Goal: Task Accomplishment & Management: Complete application form

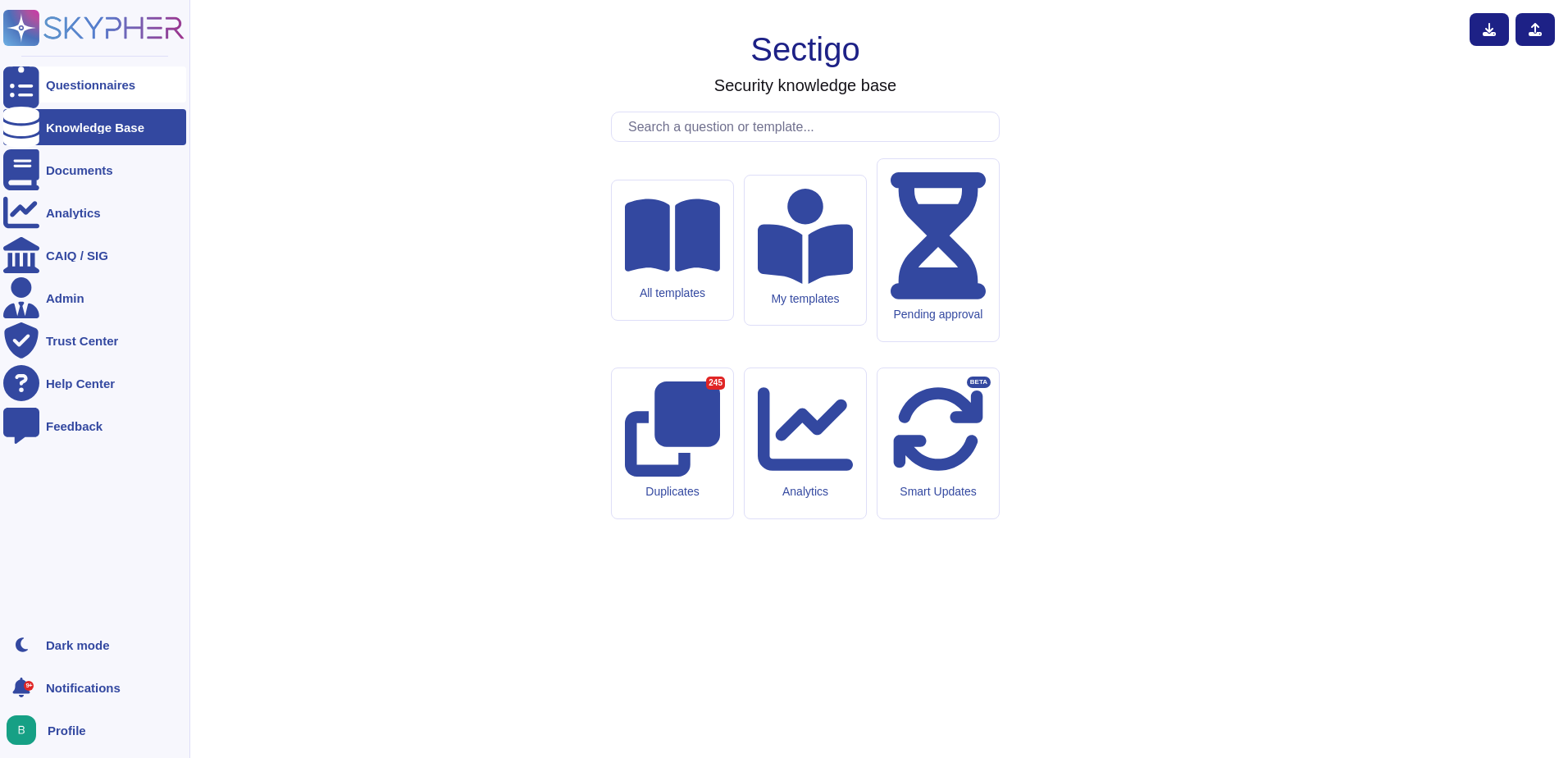
click at [72, 89] on div "Questionnaires" at bounding box center [90, 85] width 89 height 12
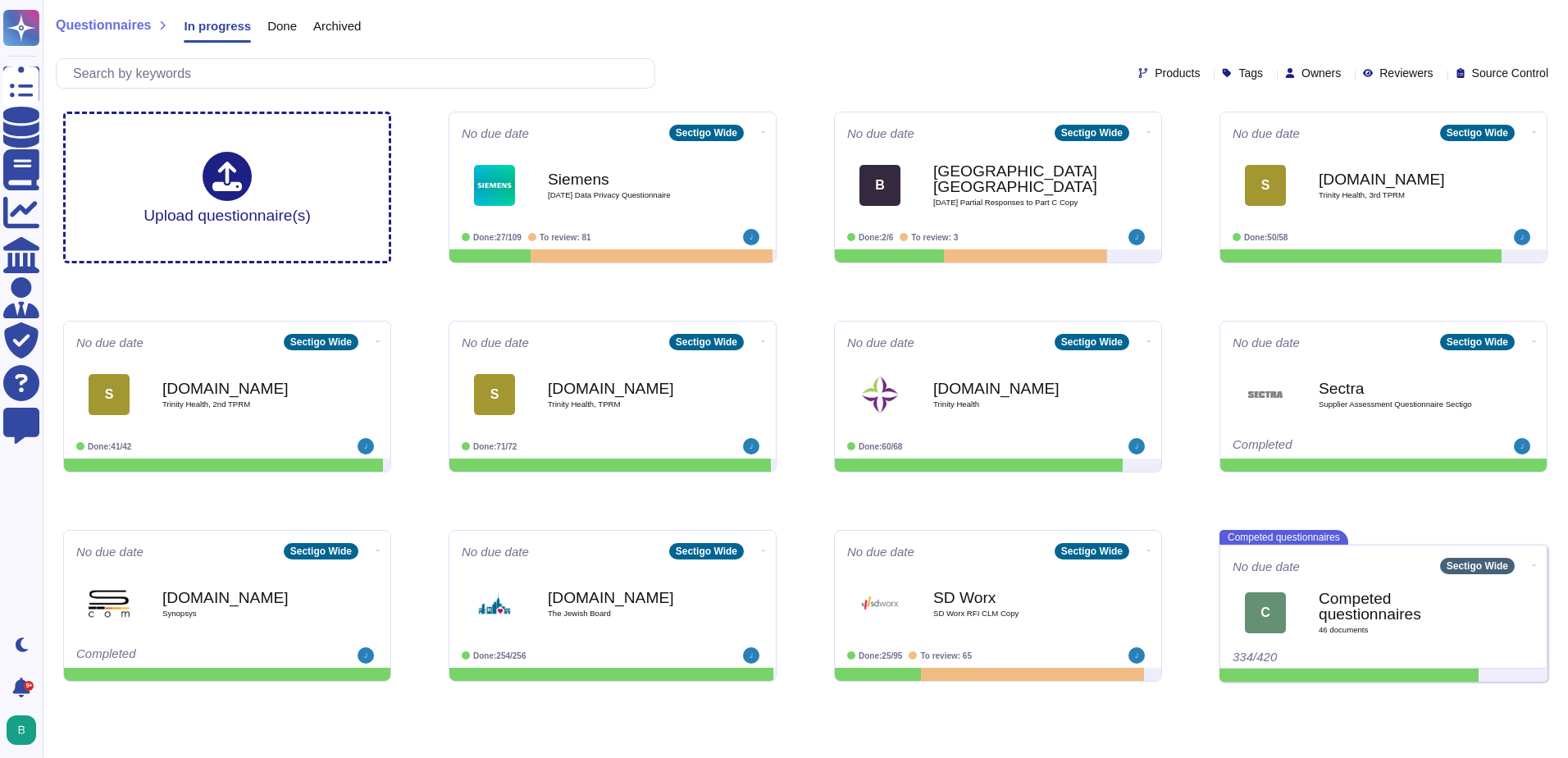
click at [274, 30] on span "Done" at bounding box center [282, 25] width 30 height 12
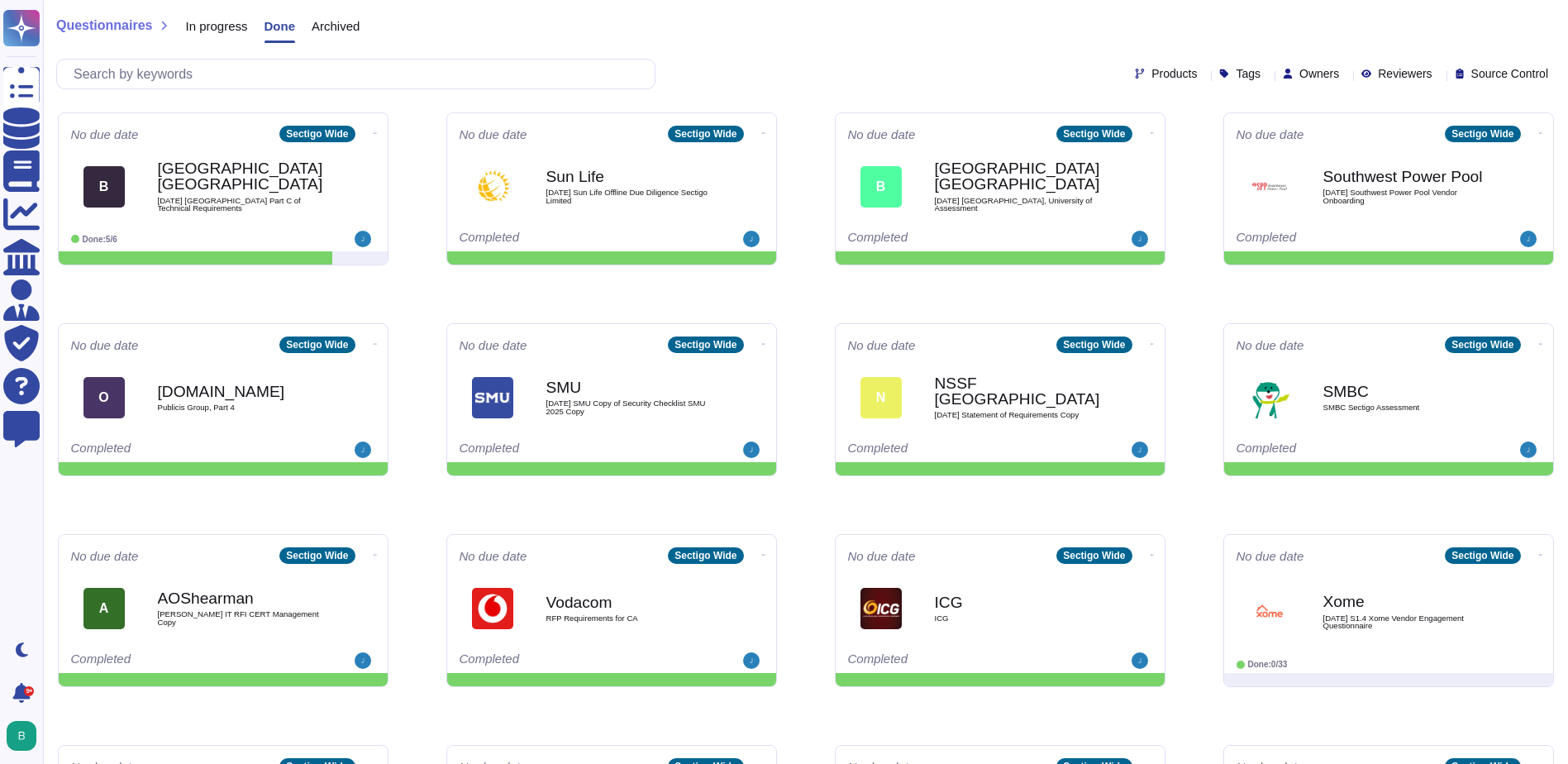
scroll to position [6136, 0]
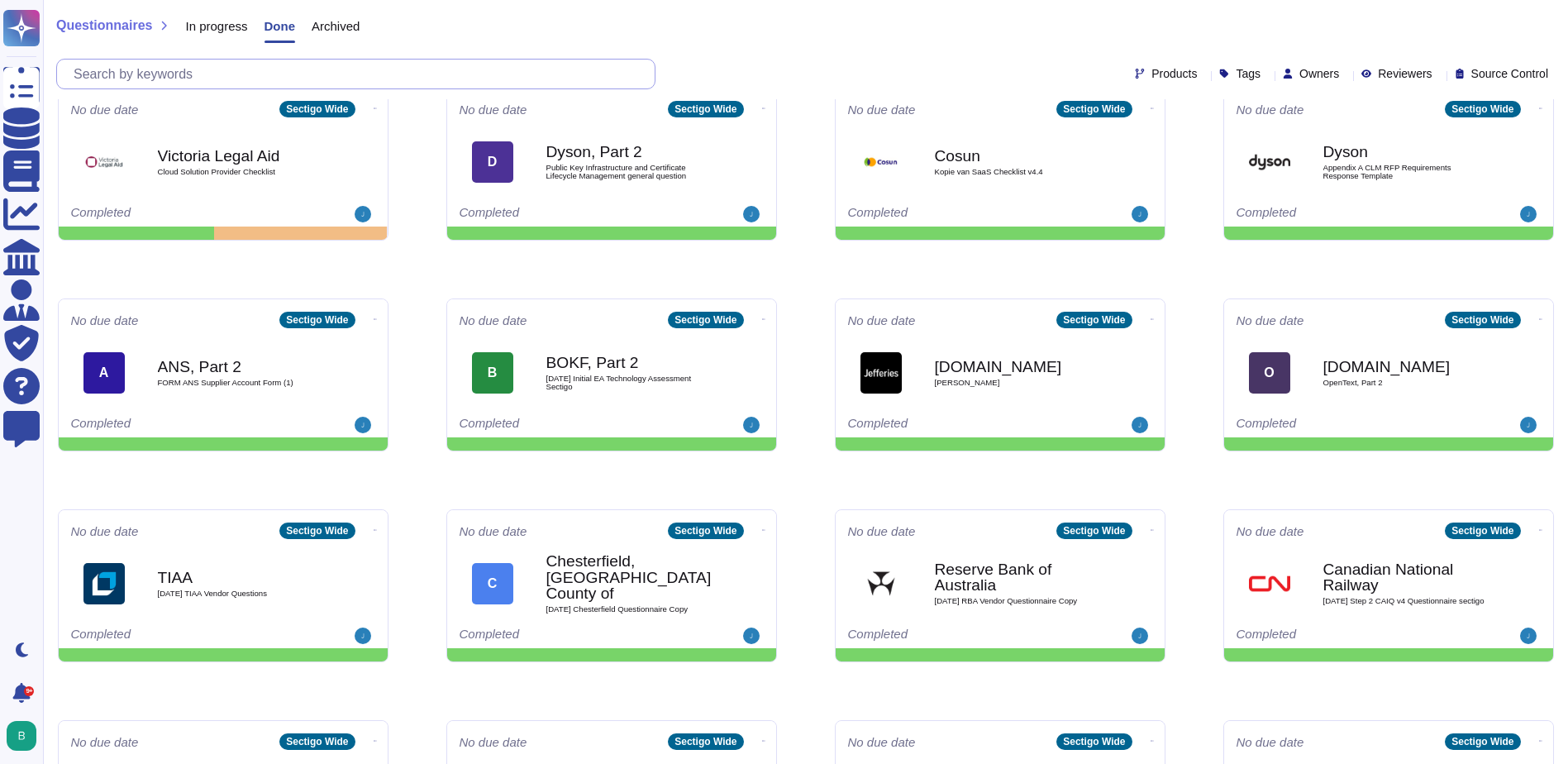
click at [314, 81] on input "text" at bounding box center [359, 74] width 589 height 29
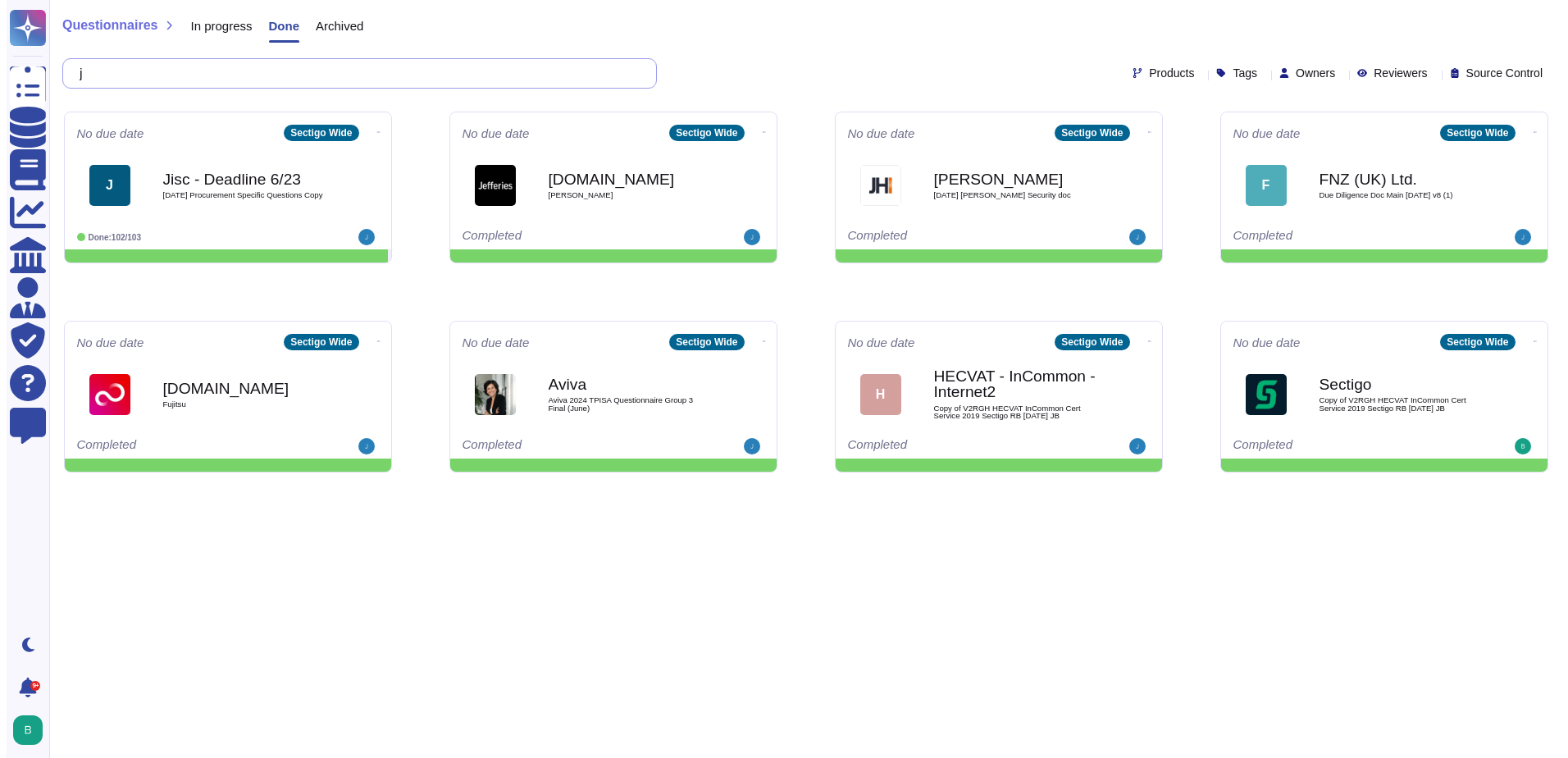
scroll to position [0, 0]
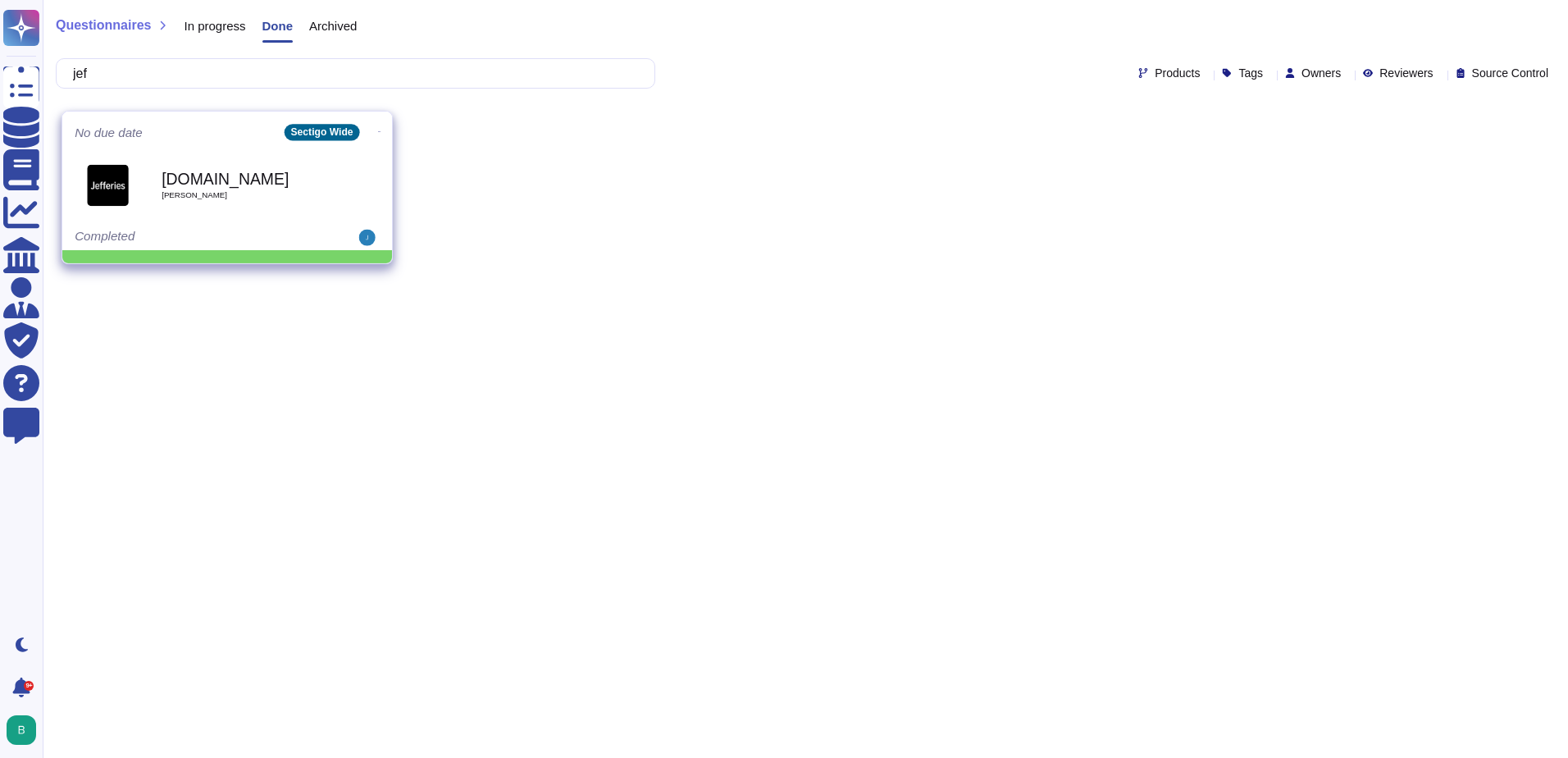
type input "jef"
click at [259, 179] on b "[DOMAIN_NAME]" at bounding box center [244, 178] width 165 height 16
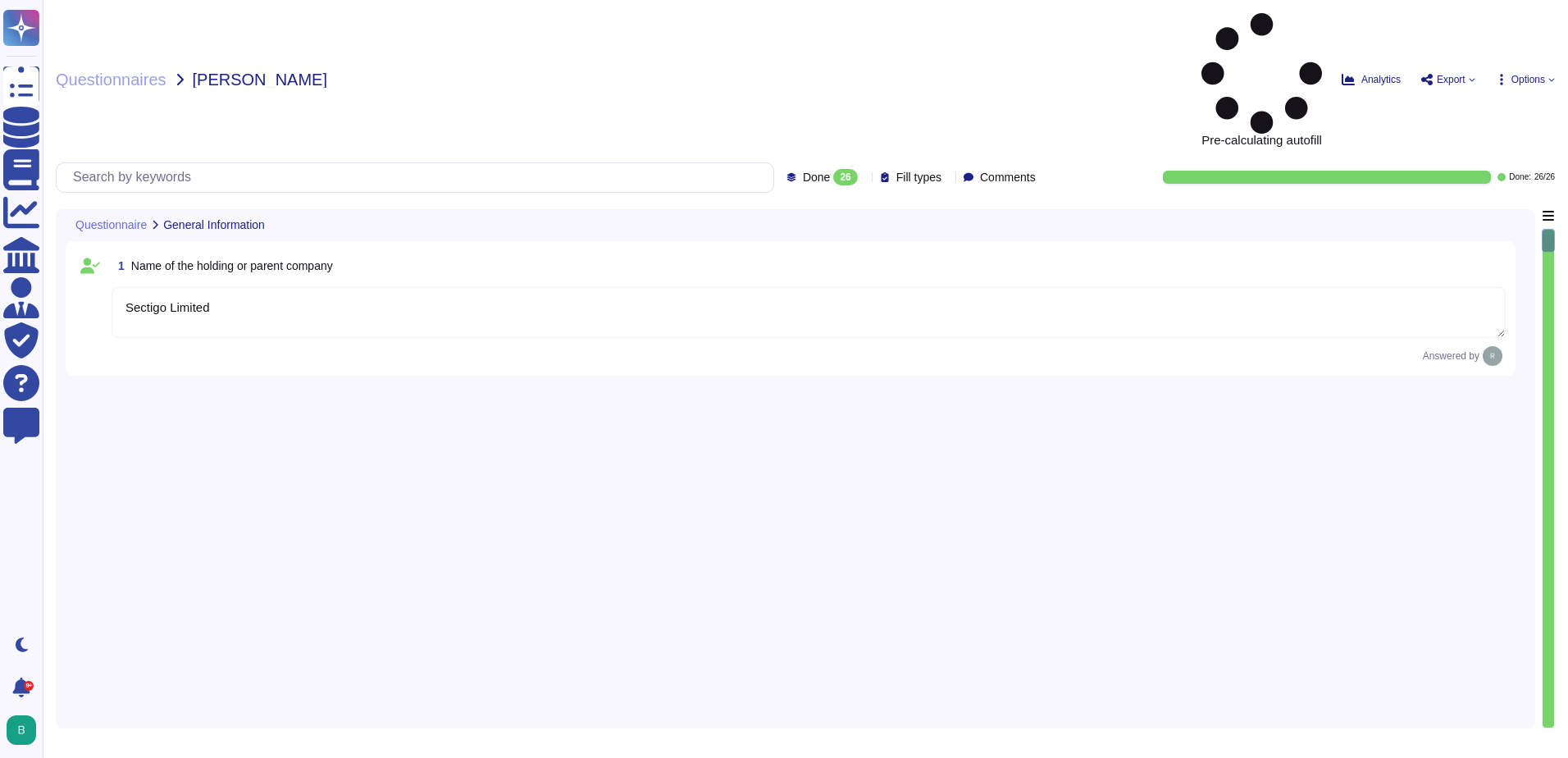
type textarea "Sectigo Limited"
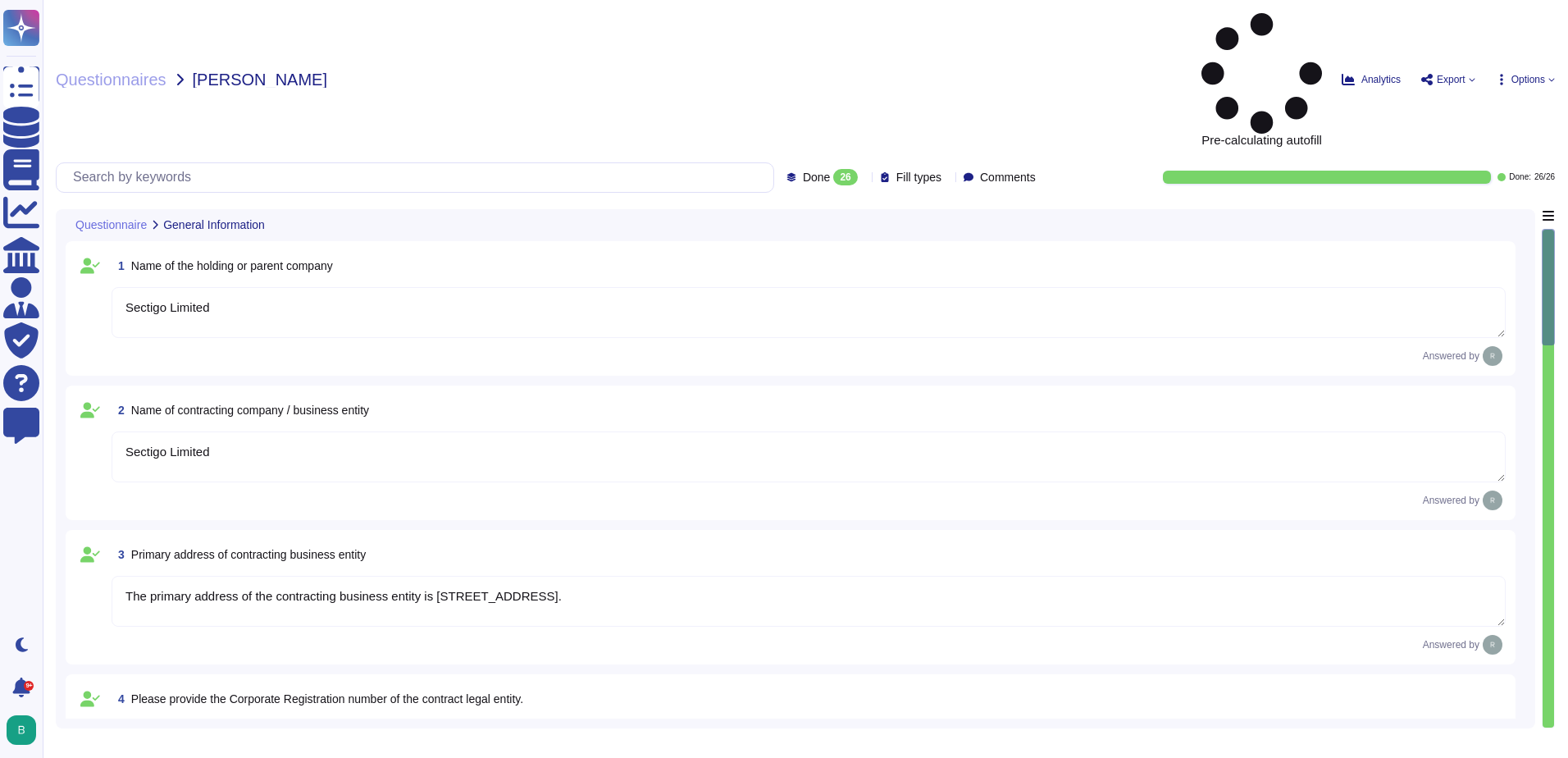
type textarea "Sectigo Limited"
type textarea "The primary address of the contracting business entity is [STREET_ADDRESS]."
type textarea "The Corporate Registration number for Sectigo is 04058690."
type textarea "We are a privately held company."
type textarea "n/a"
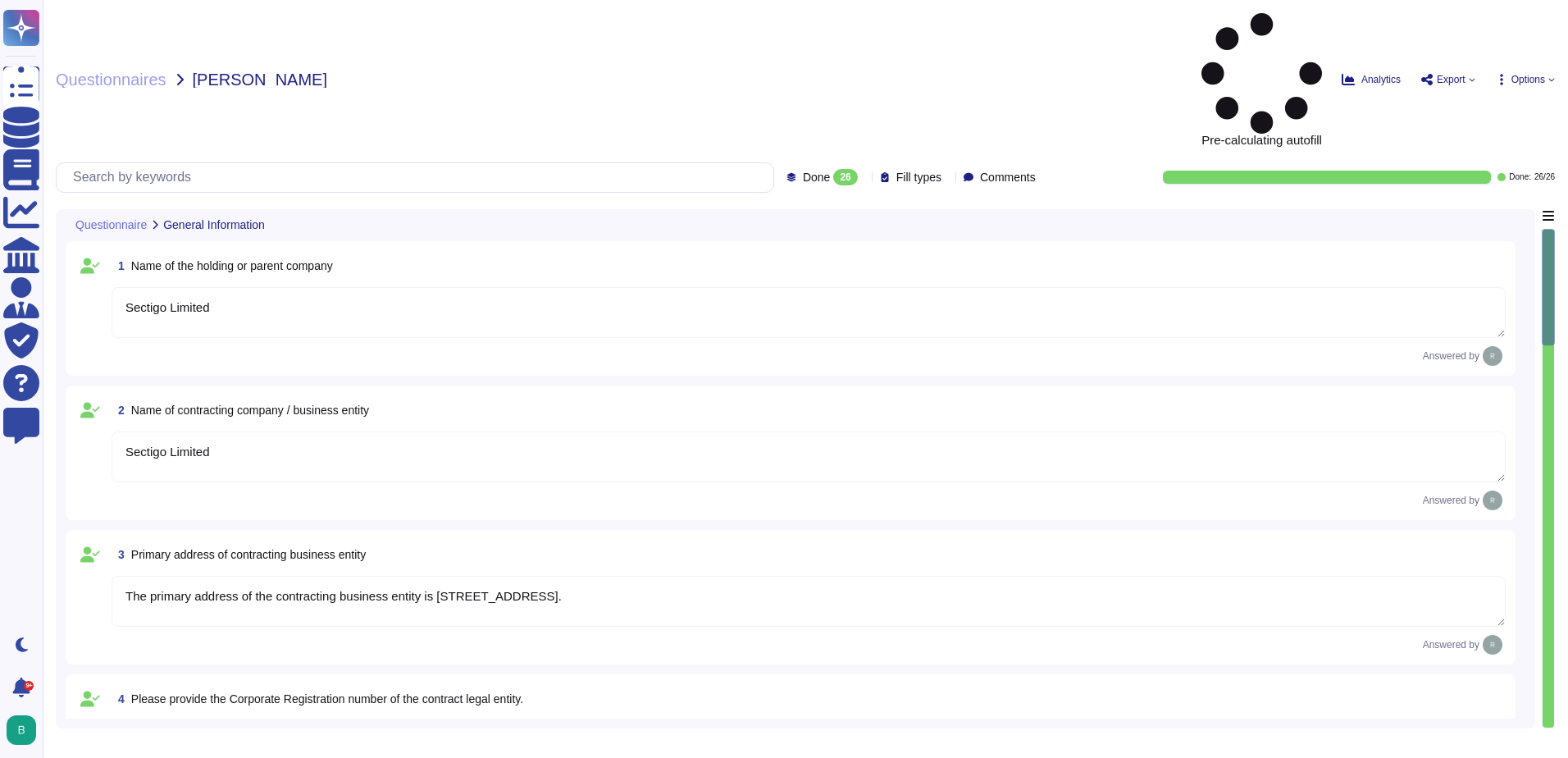
type textarea "Yes, we are a regulated entity. The regulators are CABF (CA/Browser Forum) and …"
click at [537, 163] on input "text" at bounding box center [419, 177] width 709 height 29
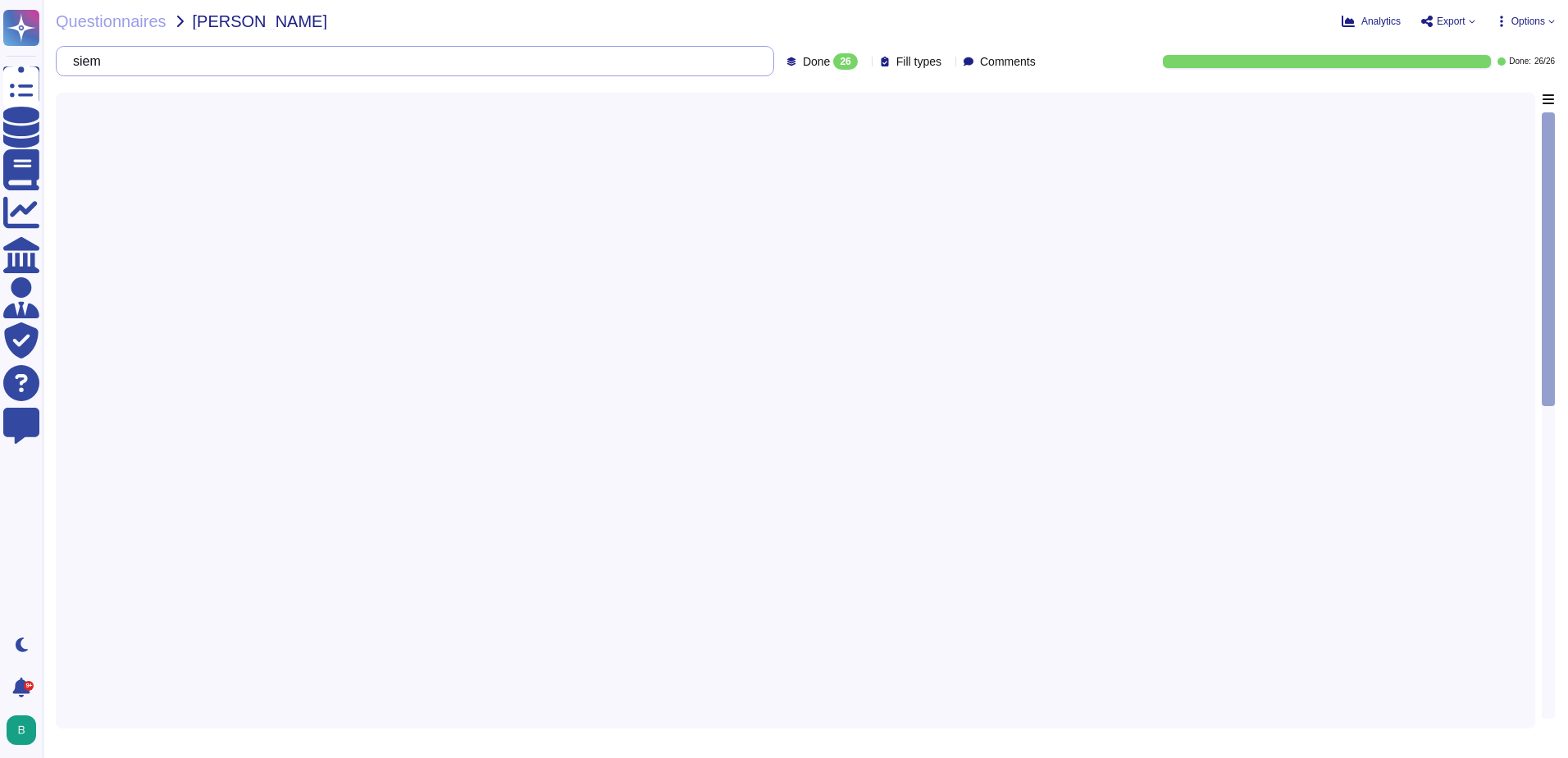
type input "siem"
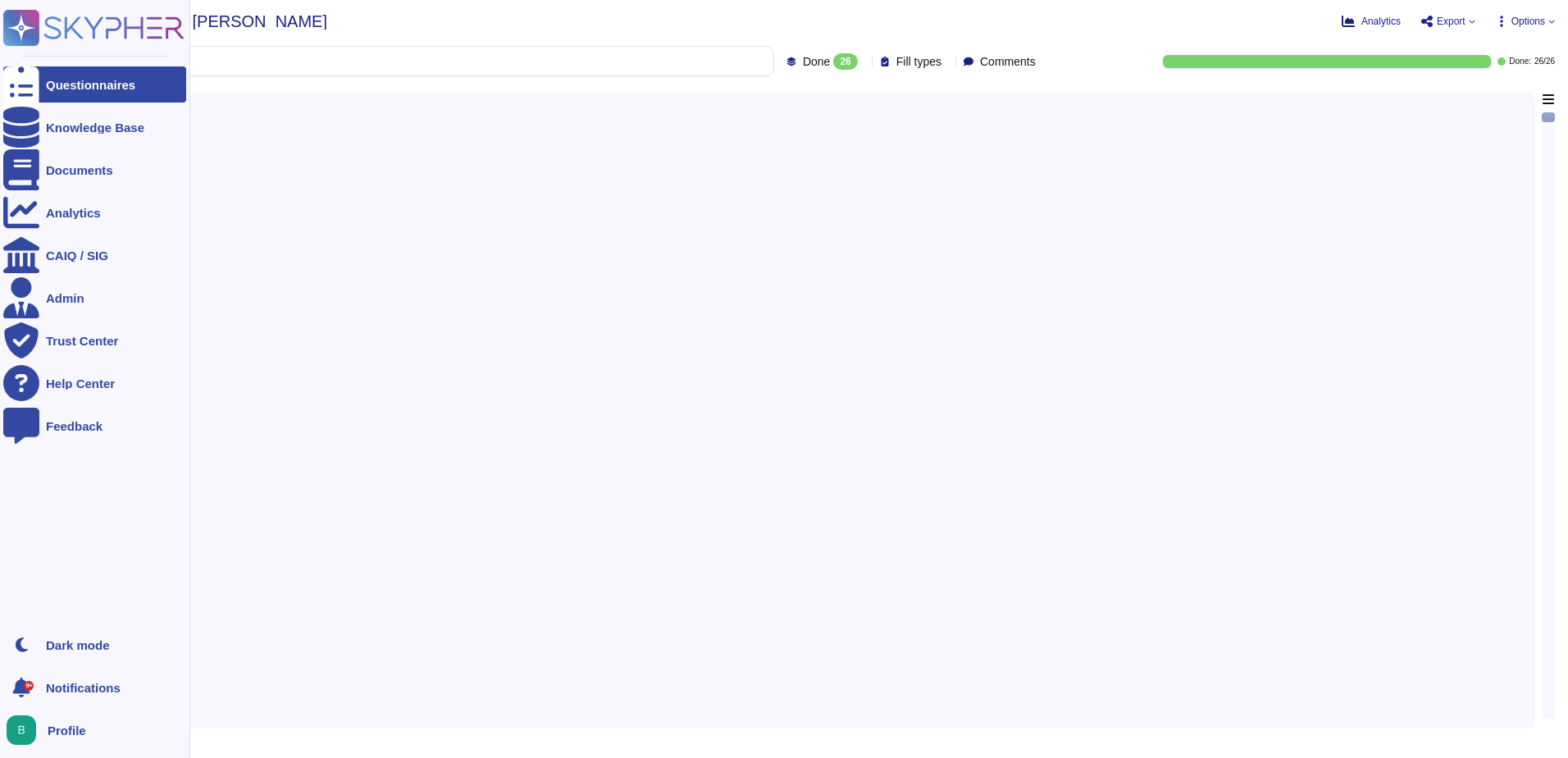
click at [92, 84] on div "Questionnaires" at bounding box center [90, 85] width 89 height 12
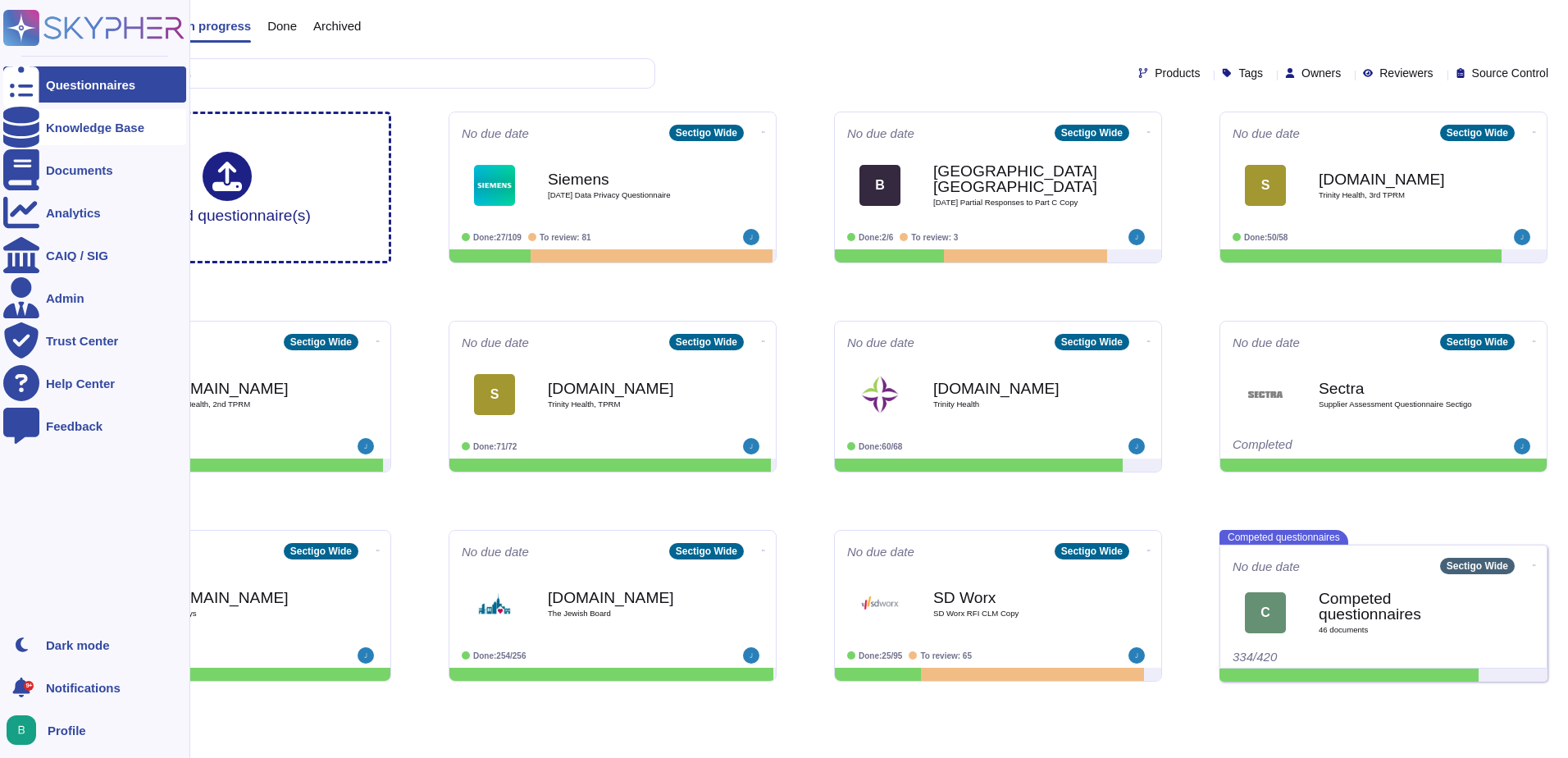
click at [50, 123] on div "Knowledge Base" at bounding box center [95, 127] width 98 height 12
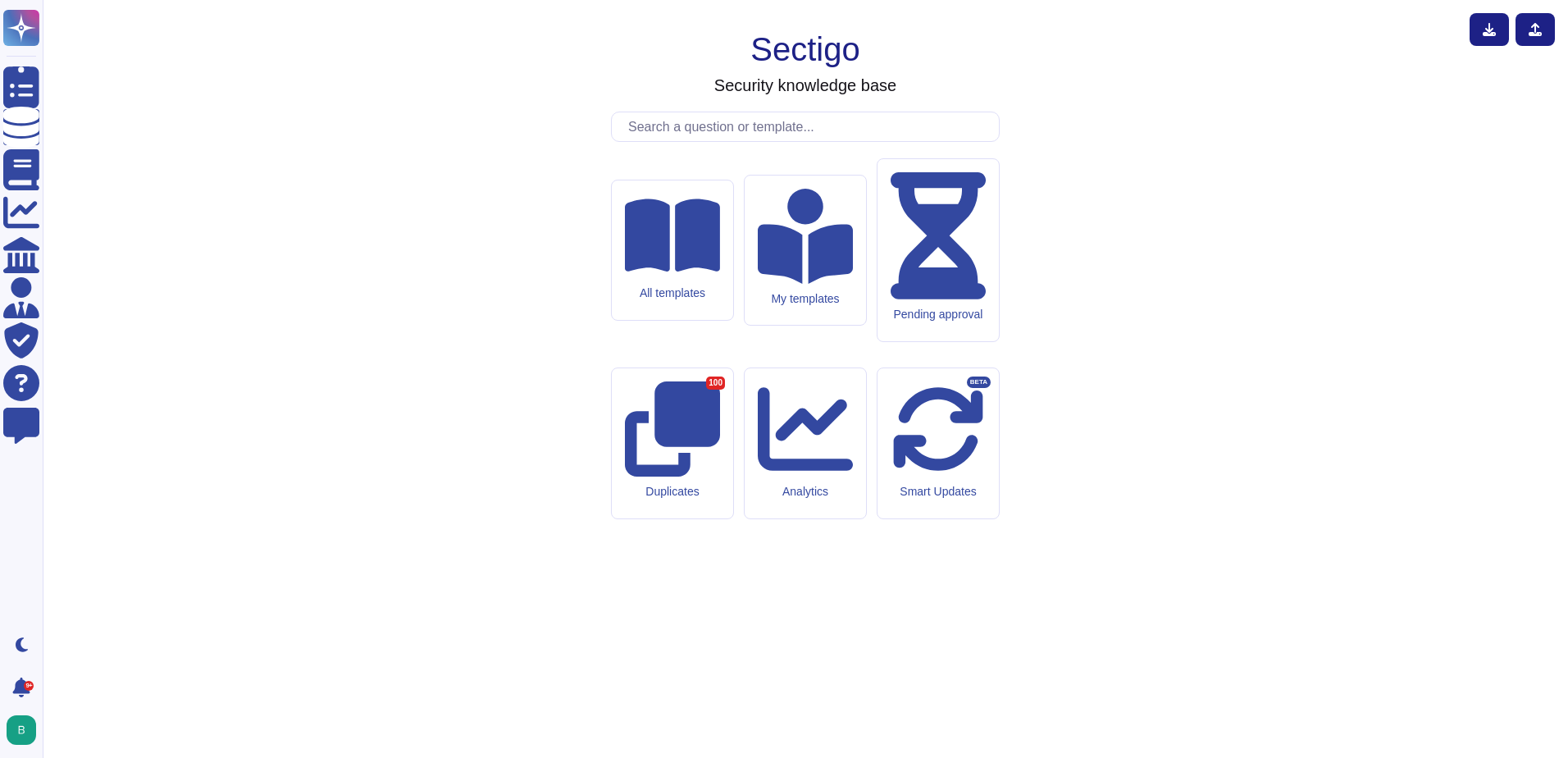
click at [744, 141] on input "text" at bounding box center [809, 126] width 379 height 29
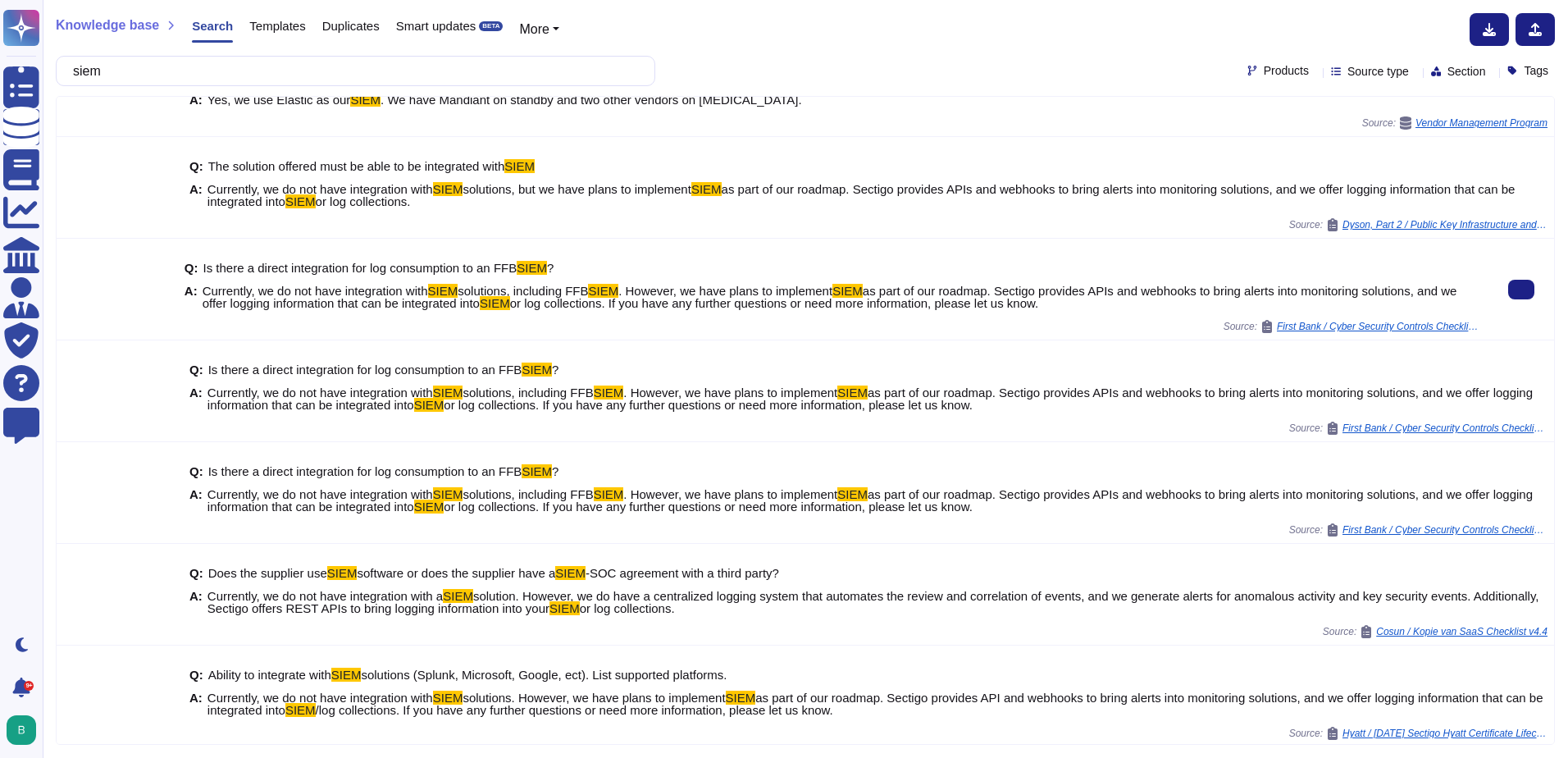
scroll to position [167, 0]
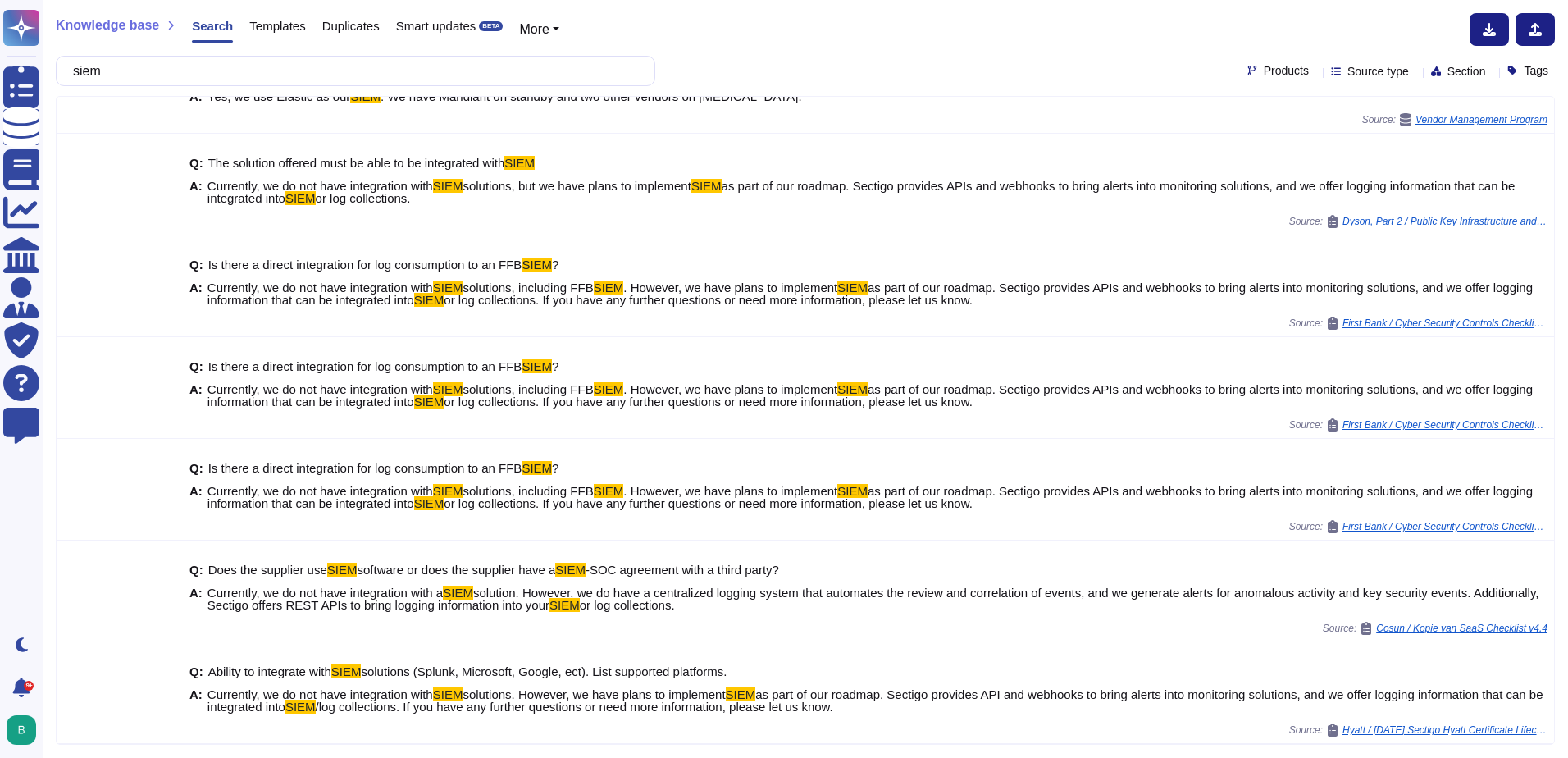
type input "siem"
